Goal: Find specific page/section: Find specific page/section

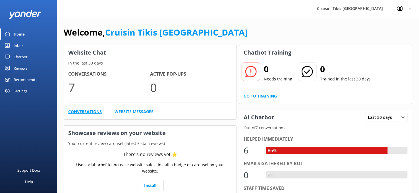
click at [72, 113] on link "Conversations" at bounding box center [85, 112] width 34 height 6
